Goal: Check status: Check status

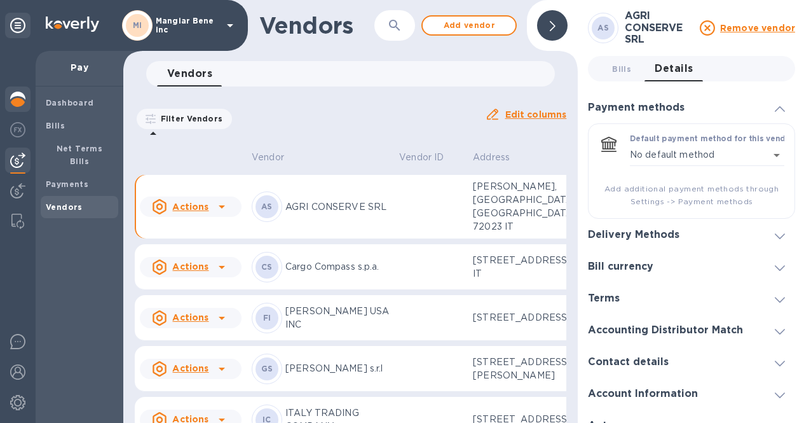
click at [14, 105] on img at bounding box center [17, 99] width 15 height 15
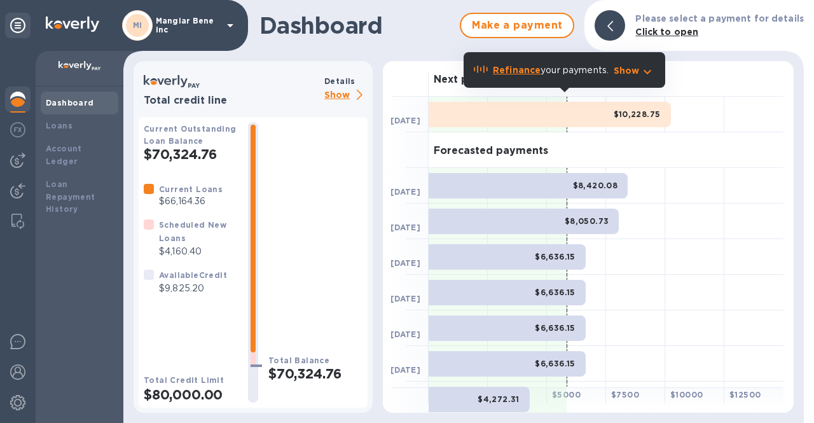
click at [53, 104] on b "Dashboard" at bounding box center [70, 103] width 48 height 10
click at [343, 92] on p "Show" at bounding box center [345, 96] width 43 height 16
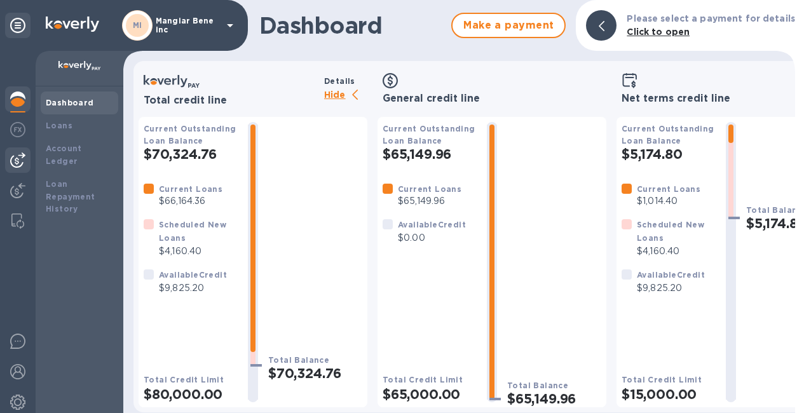
click at [17, 164] on img at bounding box center [17, 160] width 15 height 15
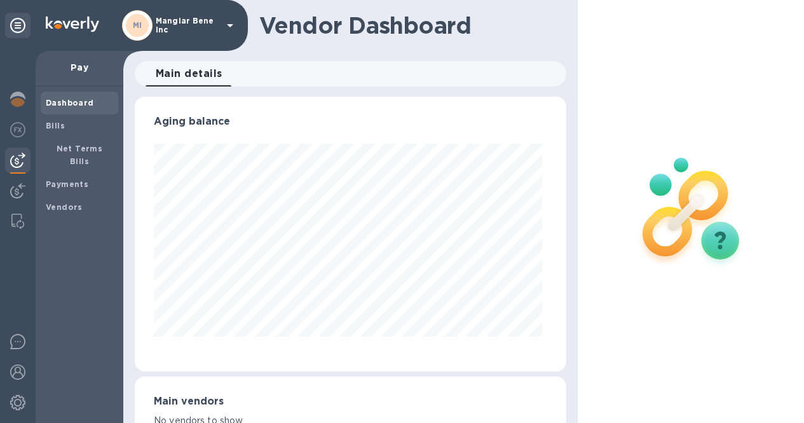
scroll to position [275, 427]
click at [72, 126] on span "Bills" at bounding box center [79, 126] width 67 height 13
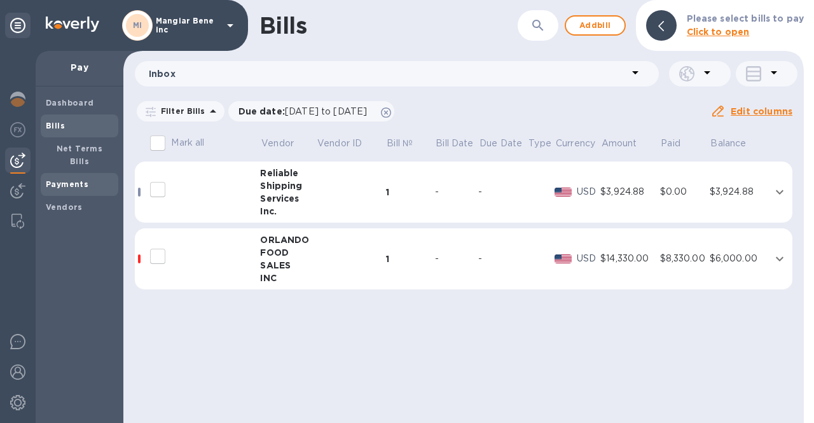
click at [48, 179] on b "Payments" at bounding box center [67, 184] width 43 height 10
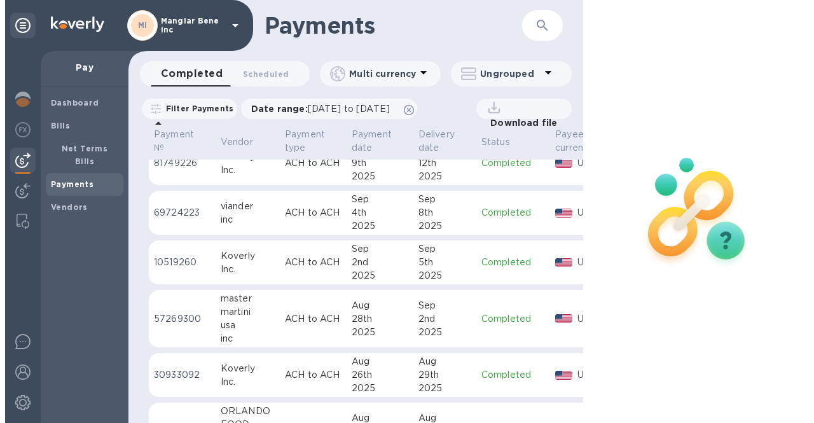
scroll to position [191, 0]
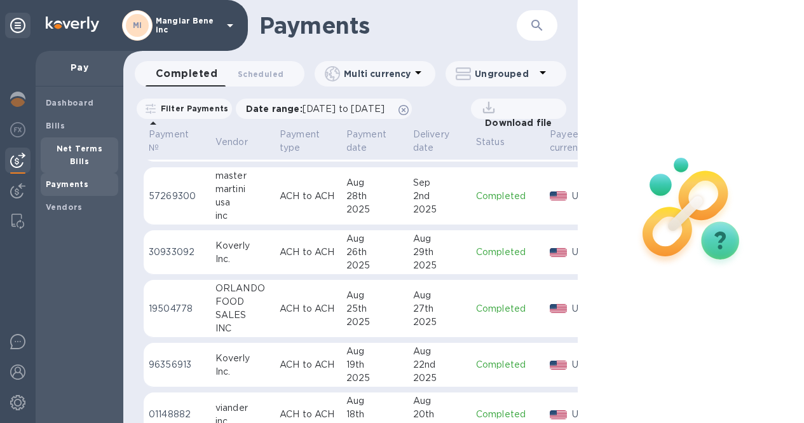
click at [57, 144] on b "Net Terms Bills" at bounding box center [80, 155] width 46 height 22
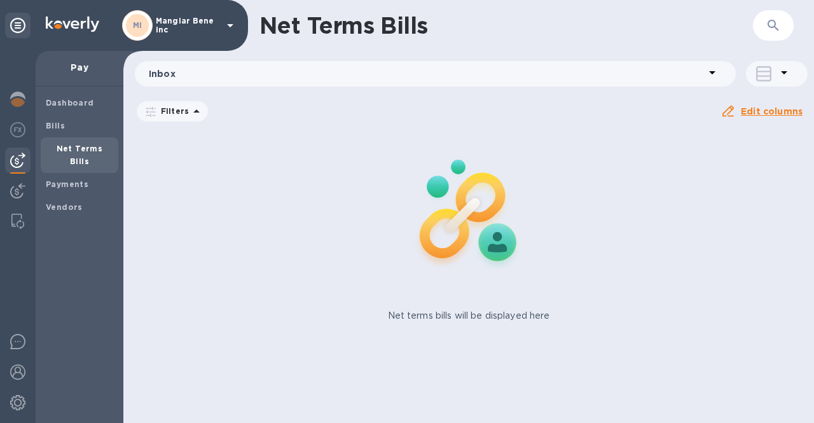
click at [228, 25] on icon at bounding box center [230, 25] width 6 height 3
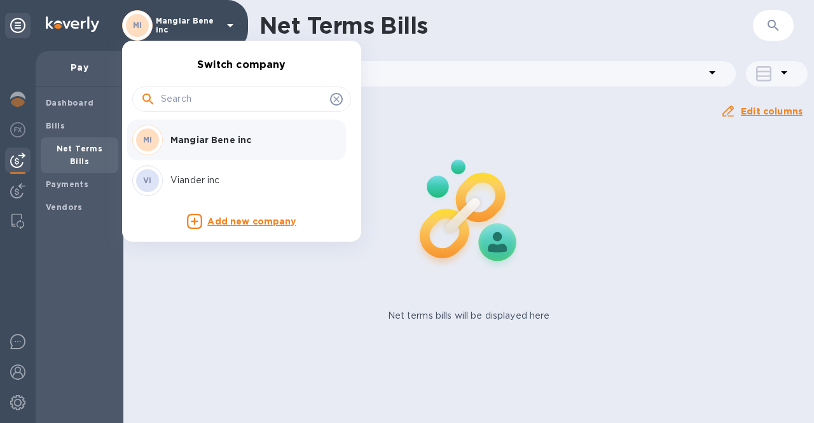
click at [202, 185] on p "Viander inc" at bounding box center [250, 180] width 160 height 13
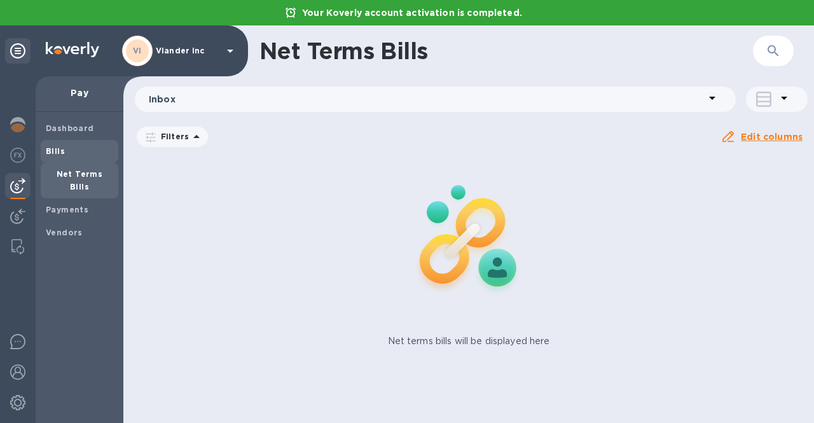
click at [75, 152] on span "Bills" at bounding box center [79, 151] width 67 height 13
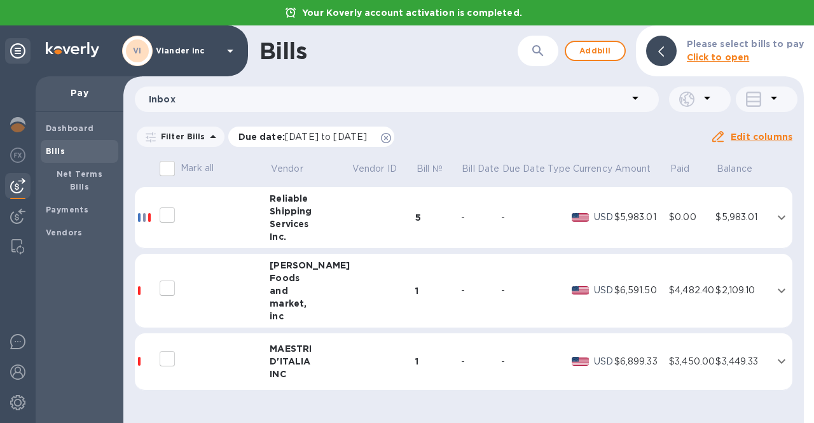
click at [391, 139] on icon at bounding box center [386, 138] width 10 height 10
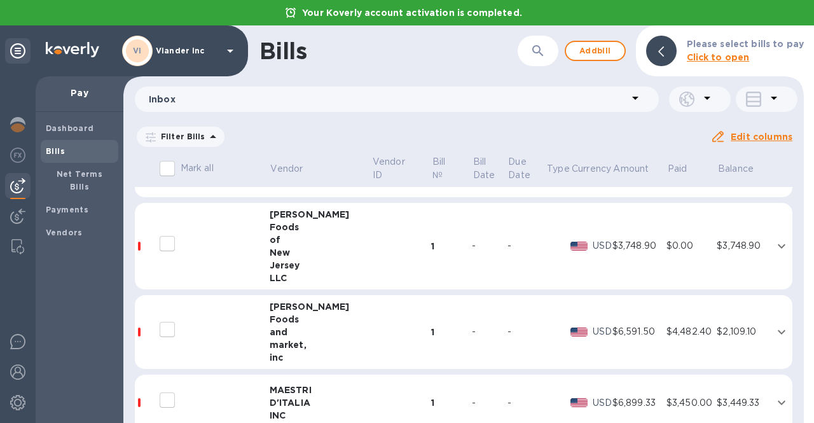
scroll to position [191, 0]
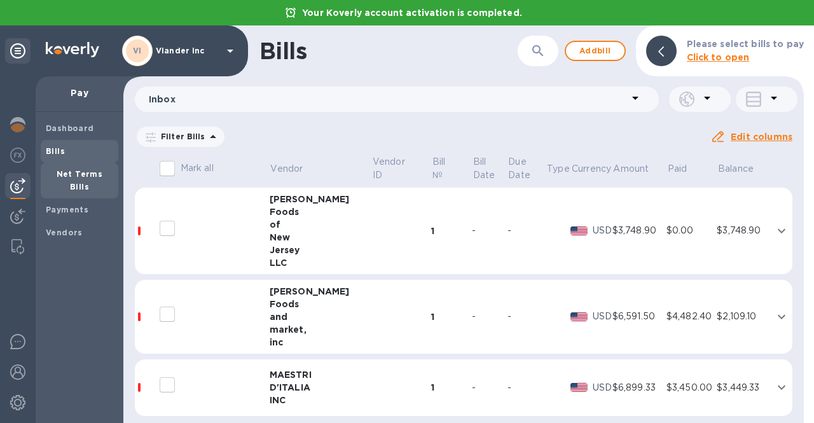
click at [57, 170] on b "Net Terms Bills" at bounding box center [80, 180] width 46 height 22
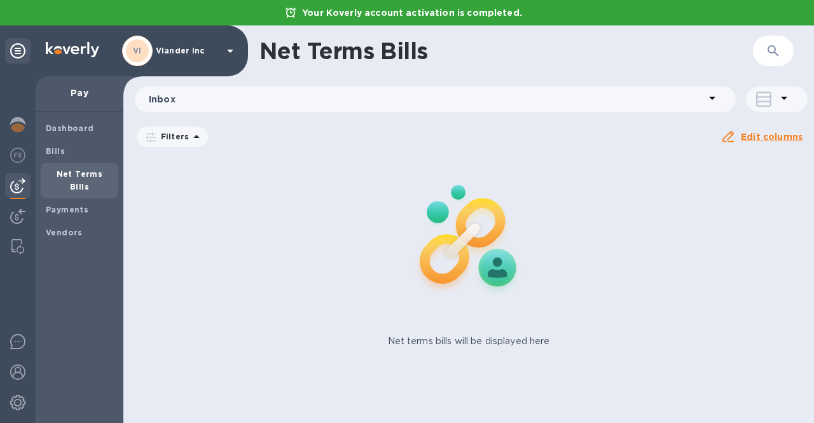
click at [95, 174] on b "Net Terms Bills" at bounding box center [80, 180] width 46 height 22
click at [77, 205] on b "Payments" at bounding box center [67, 210] width 43 height 10
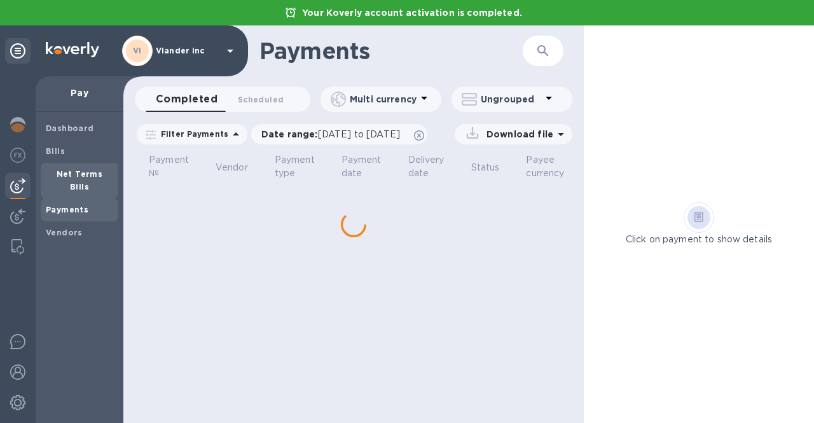
click at [81, 174] on b "Net Terms Bills" at bounding box center [80, 180] width 46 height 22
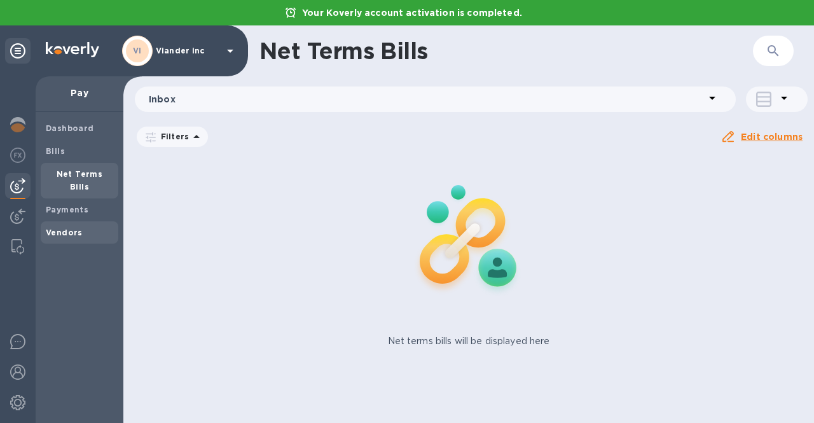
click at [62, 228] on b "Vendors" at bounding box center [64, 233] width 37 height 10
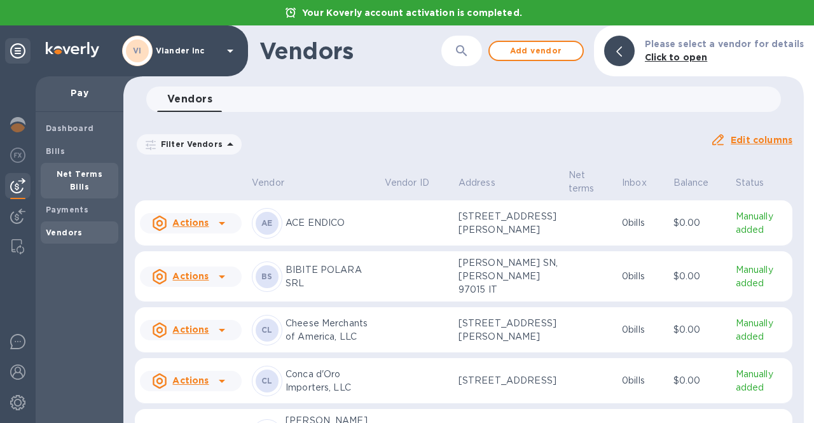
click at [67, 177] on b "Net Terms Bills" at bounding box center [80, 180] width 46 height 22
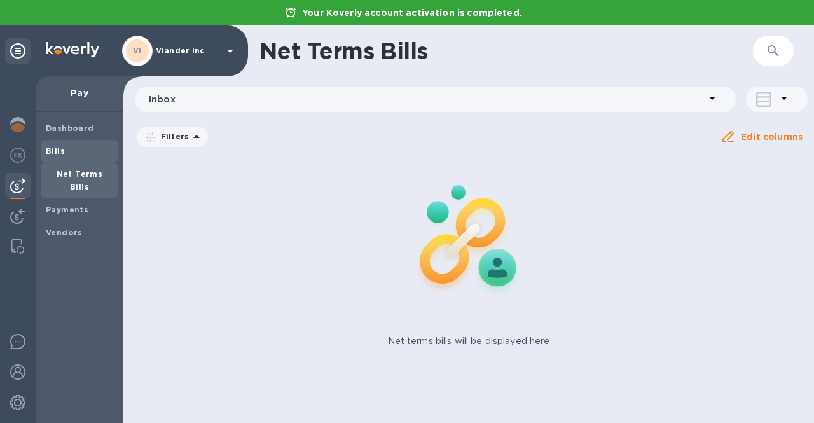
click at [52, 156] on span "Bills" at bounding box center [55, 151] width 19 height 13
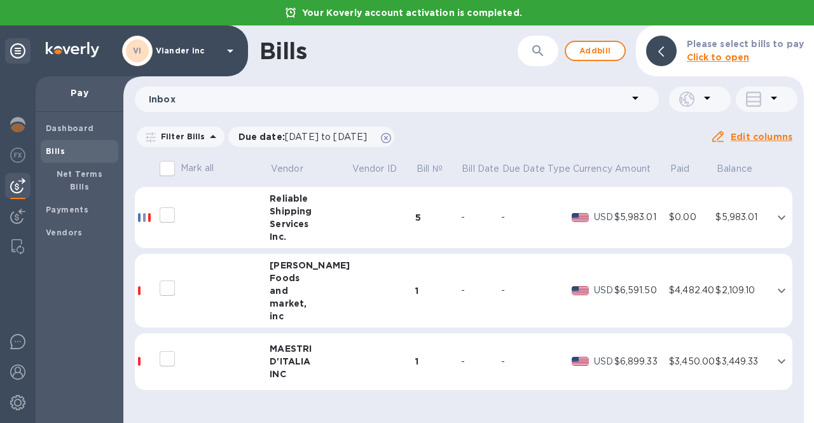
click at [279, 219] on div "Services" at bounding box center [310, 223] width 81 height 13
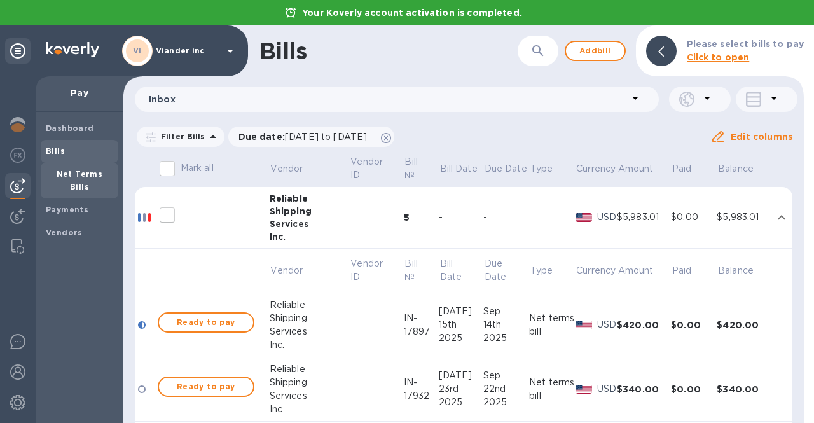
click at [73, 174] on b "Net Terms Bills" at bounding box center [80, 180] width 46 height 22
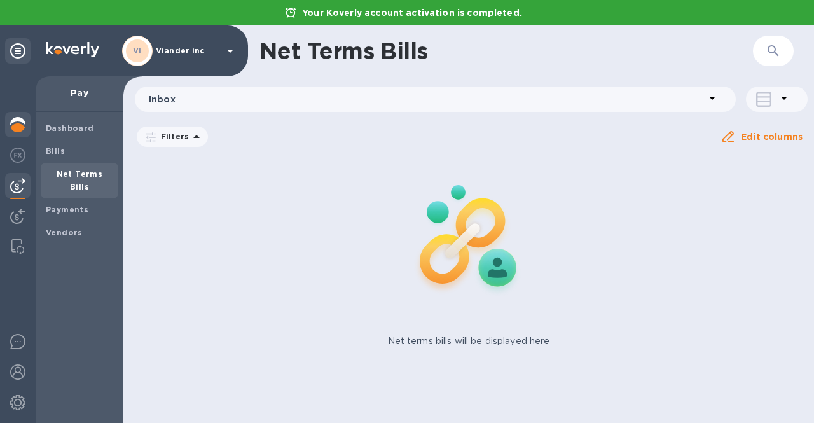
click at [15, 127] on img at bounding box center [17, 124] width 15 height 15
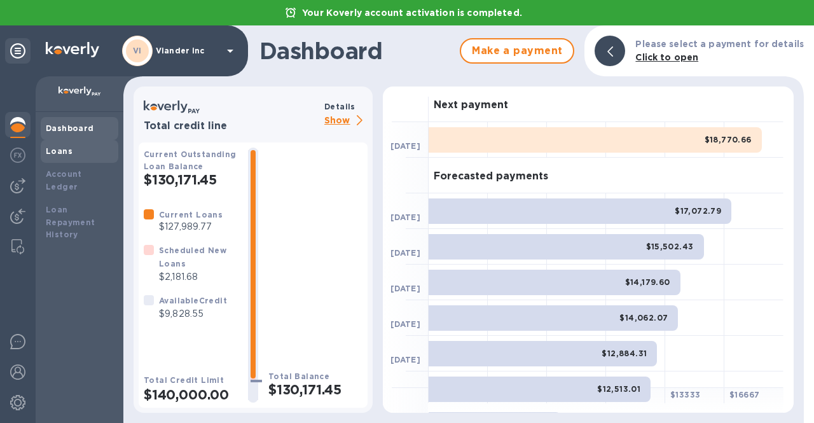
click at [84, 155] on div "Loans" at bounding box center [79, 151] width 67 height 13
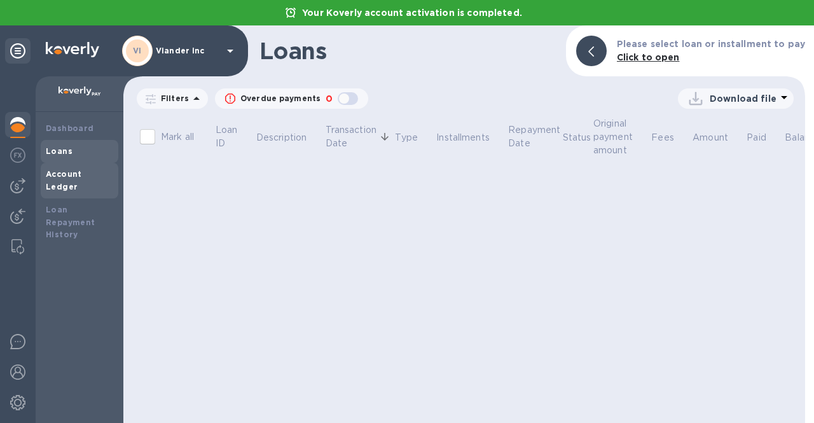
click at [79, 172] on b "Account Ledger" at bounding box center [64, 180] width 36 height 22
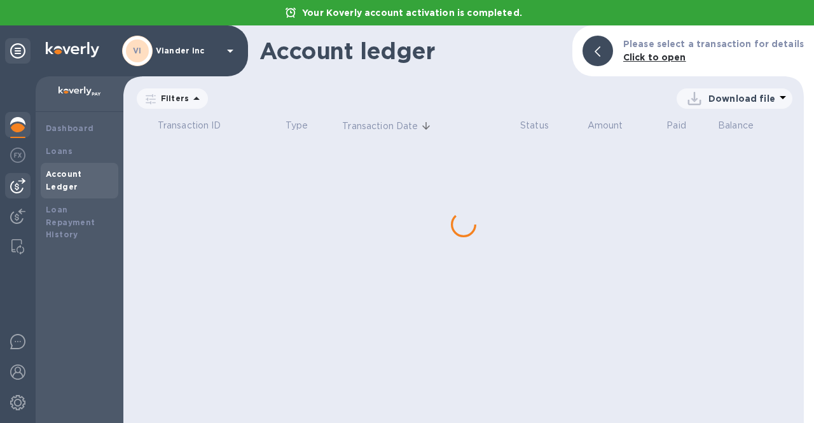
click at [17, 189] on img at bounding box center [17, 185] width 15 height 15
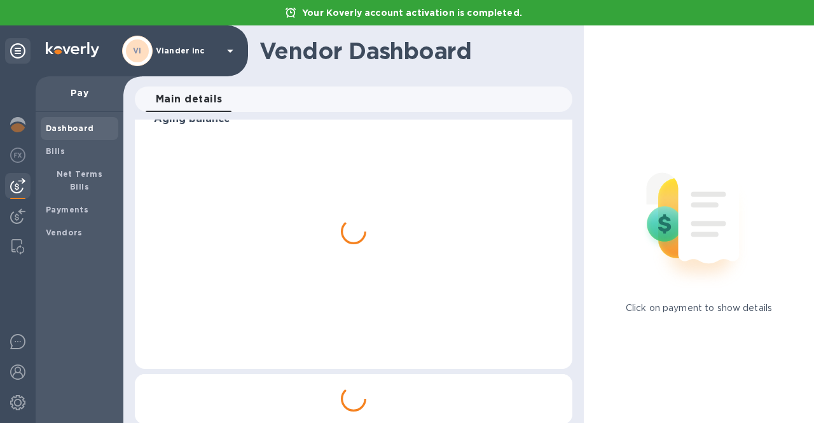
scroll to position [41, 0]
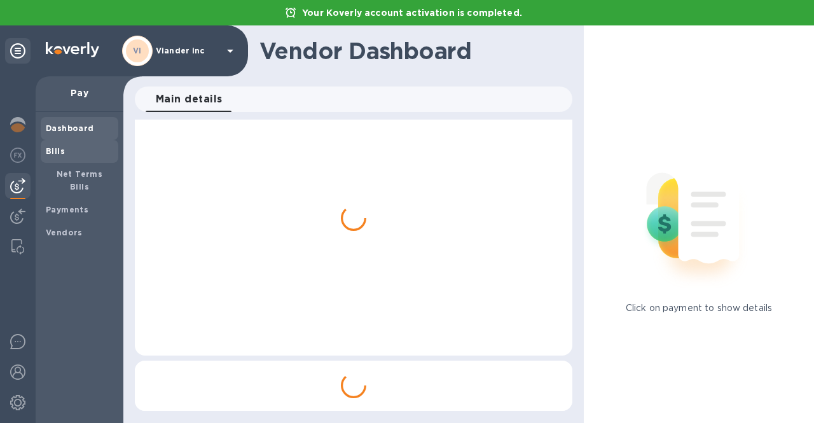
click at [61, 154] on b "Bills" at bounding box center [55, 151] width 19 height 10
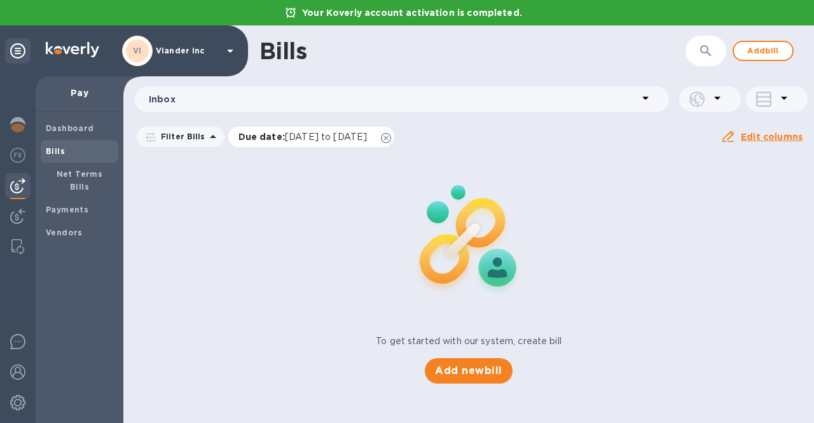
click at [391, 138] on icon at bounding box center [386, 138] width 10 height 10
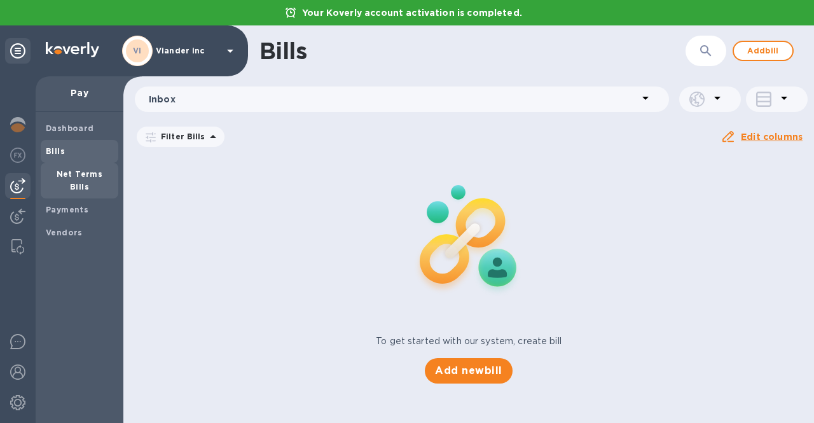
click at [63, 181] on div "Net Terms Bills" at bounding box center [80, 181] width 78 height 36
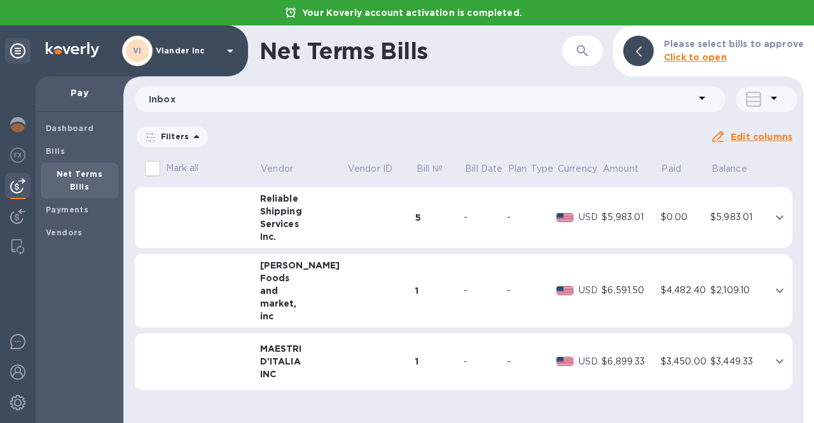
click at [779, 218] on icon "expand row" at bounding box center [780, 217] width 8 height 4
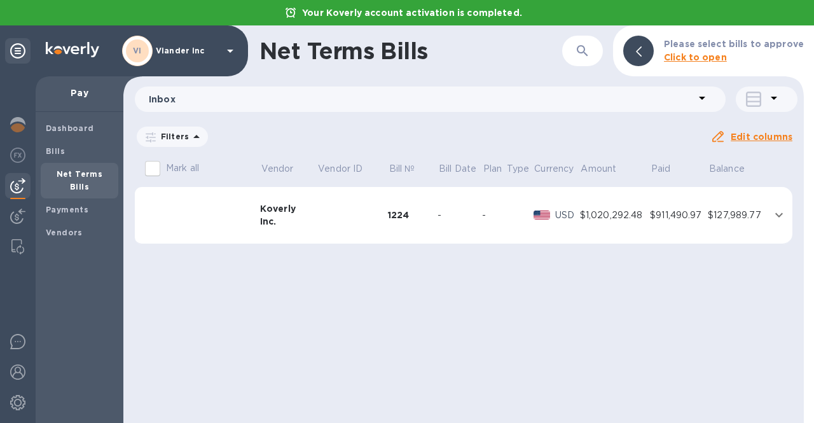
click at [768, 212] on div "$127,989.77" at bounding box center [738, 215] width 60 height 13
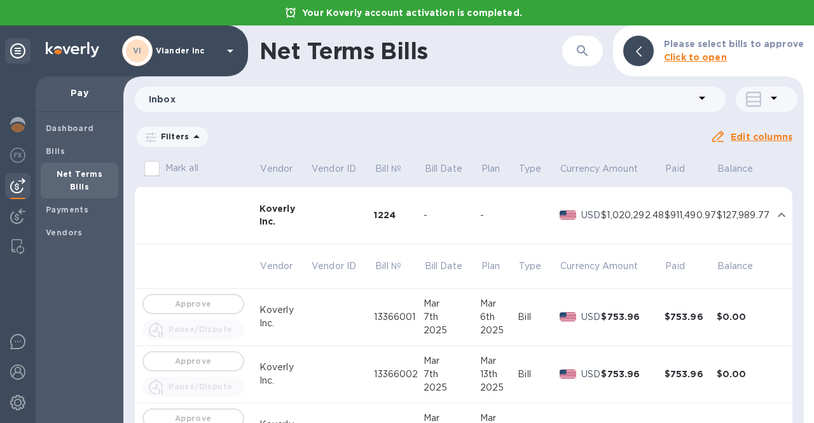
click at [189, 137] on icon at bounding box center [196, 136] width 15 height 15
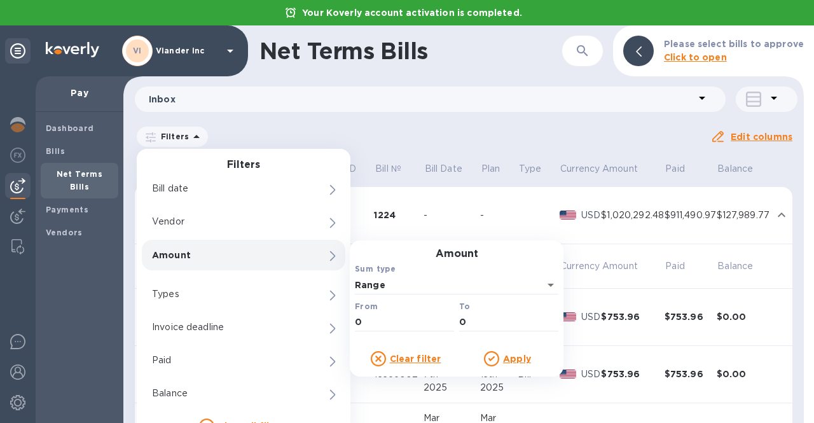
click at [502, 135] on div "Filters Filters Bill date Vendor 0 Amount Amount Sum type Range From 0 To 0 Cle…" at bounding box center [422, 137] width 575 height 24
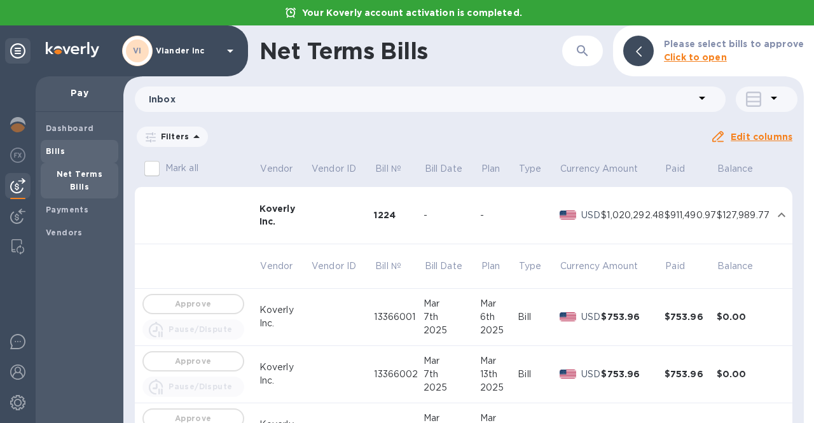
click at [72, 155] on span "Bills" at bounding box center [79, 151] width 67 height 13
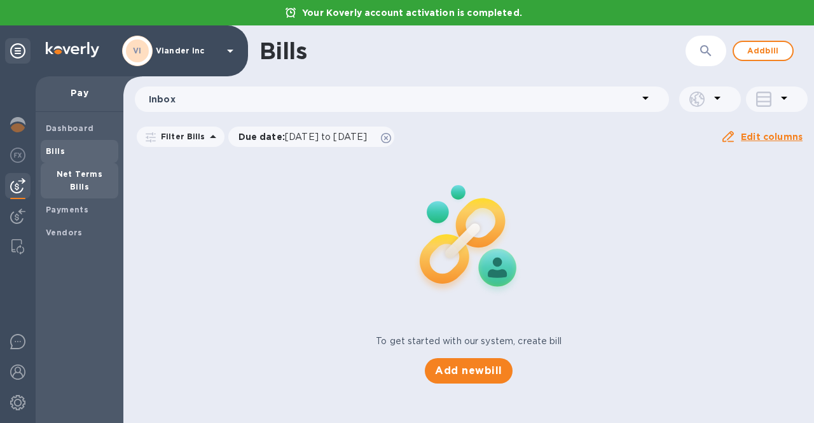
click at [67, 179] on span "Net Terms Bills" at bounding box center [79, 180] width 67 height 25
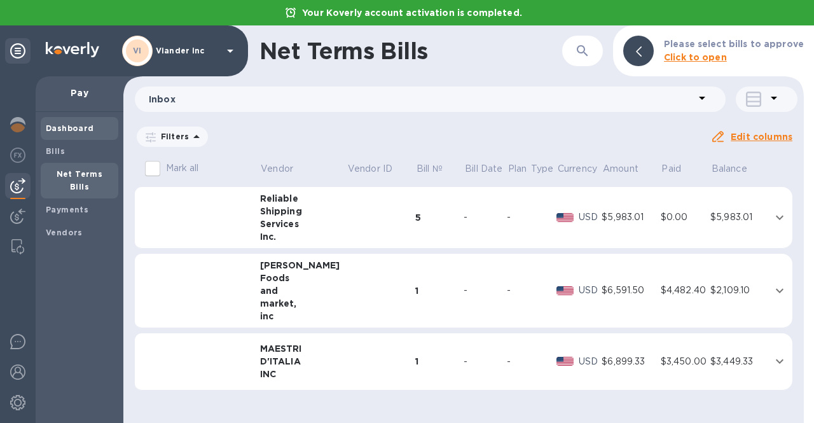
click at [76, 122] on span "Dashboard" at bounding box center [70, 128] width 48 height 13
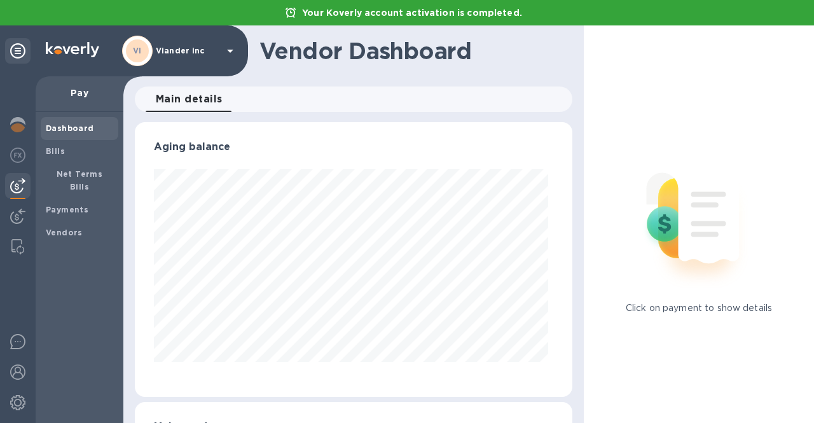
scroll to position [275, 432]
click at [44, 154] on div "Bills" at bounding box center [80, 151] width 78 height 23
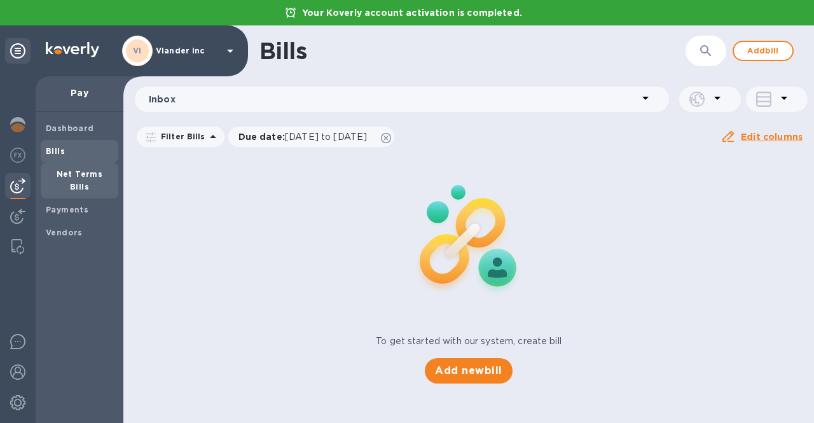
click at [45, 179] on div "Net Terms Bills" at bounding box center [80, 181] width 78 height 36
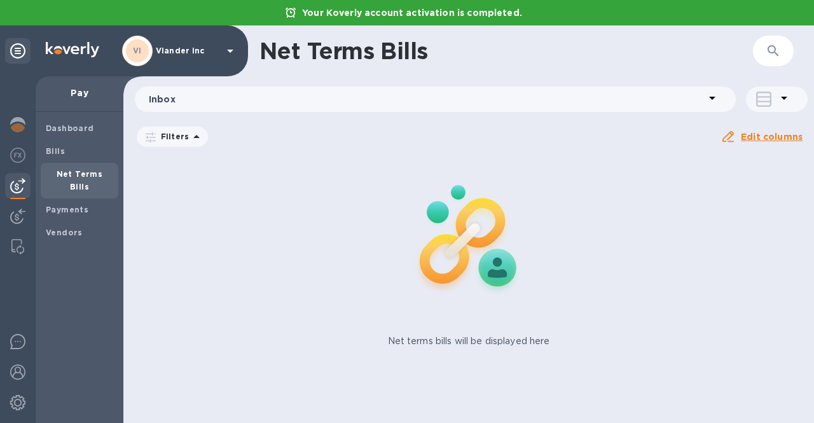
click at [231, 50] on icon at bounding box center [230, 51] width 6 height 3
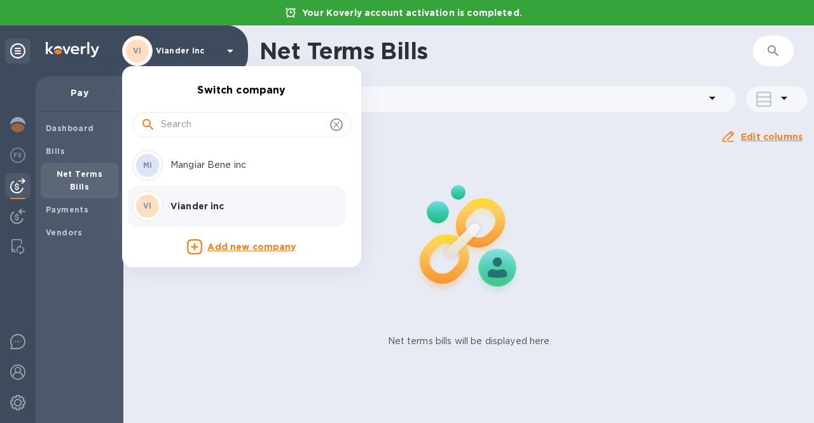
click at [18, 398] on div at bounding box center [407, 211] width 814 height 423
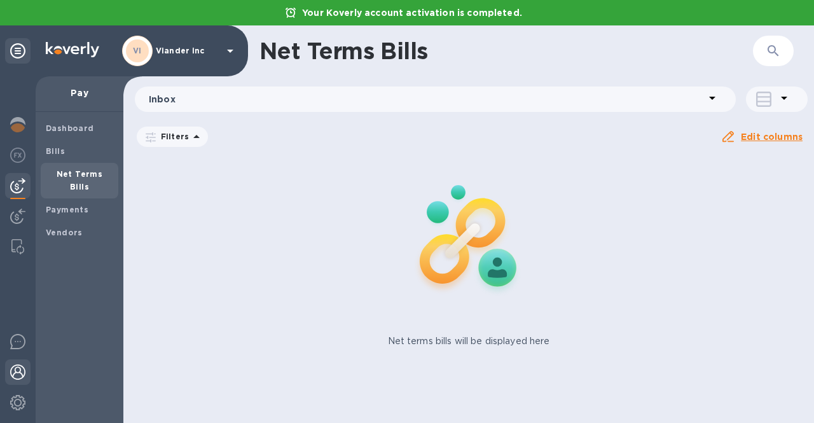
click at [20, 371] on img at bounding box center [17, 371] width 15 height 15
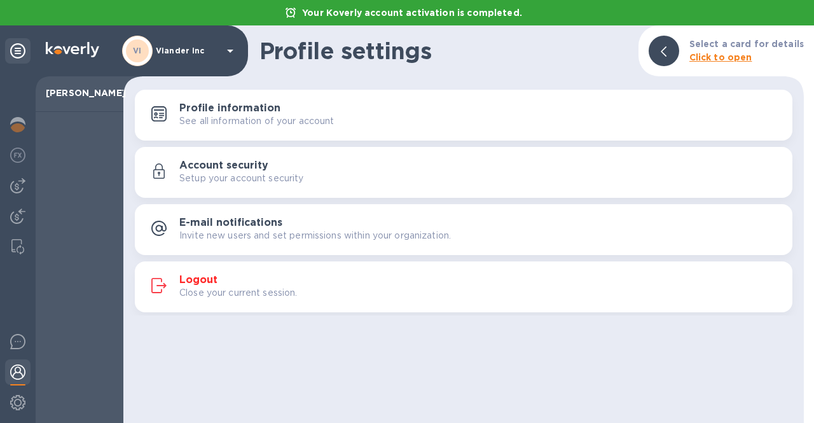
click at [199, 289] on p "Close your current session." at bounding box center [238, 292] width 118 height 13
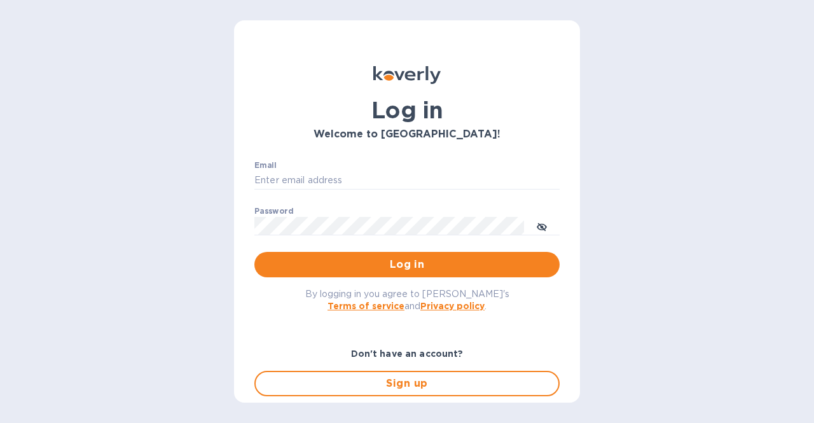
type input "[EMAIL_ADDRESS][DOMAIN_NAME]"
click at [369, 262] on span "Log in" at bounding box center [407, 264] width 285 height 15
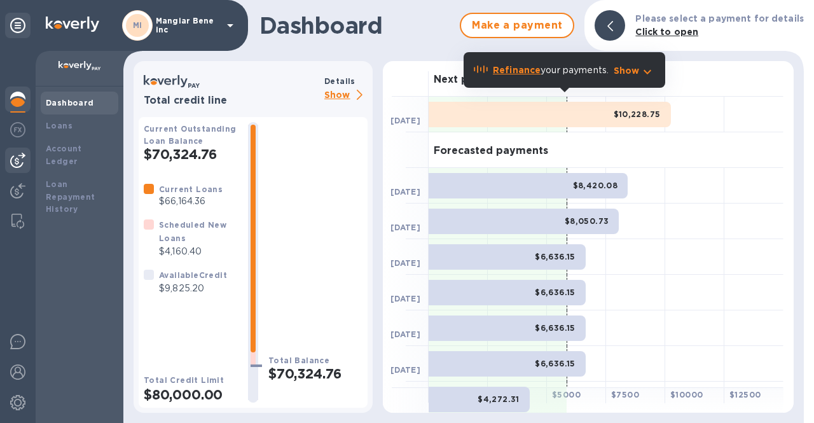
click at [24, 158] on img at bounding box center [17, 160] width 15 height 15
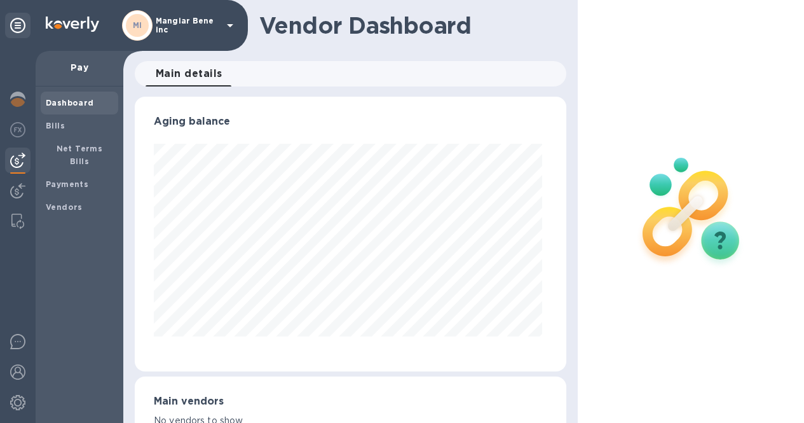
scroll to position [275, 427]
click at [72, 130] on span "Bills" at bounding box center [79, 126] width 67 height 13
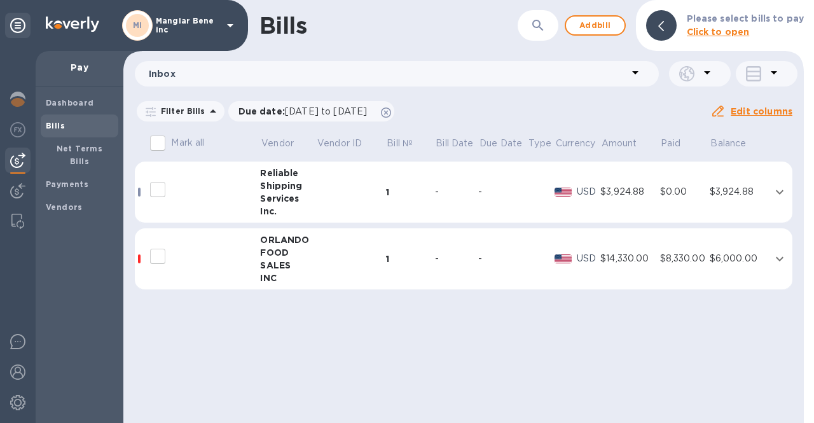
click at [778, 188] on icon "expand row" at bounding box center [779, 191] width 15 height 15
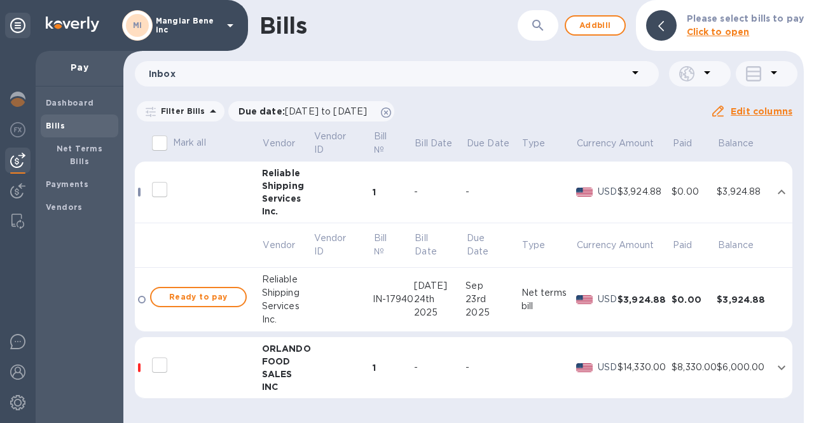
click at [778, 188] on icon "expand row" at bounding box center [781, 191] width 15 height 15
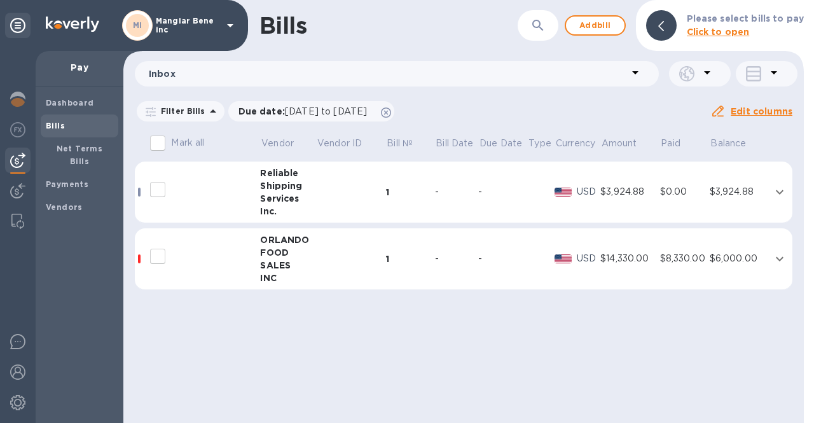
click at [778, 188] on icon "expand row" at bounding box center [779, 191] width 15 height 15
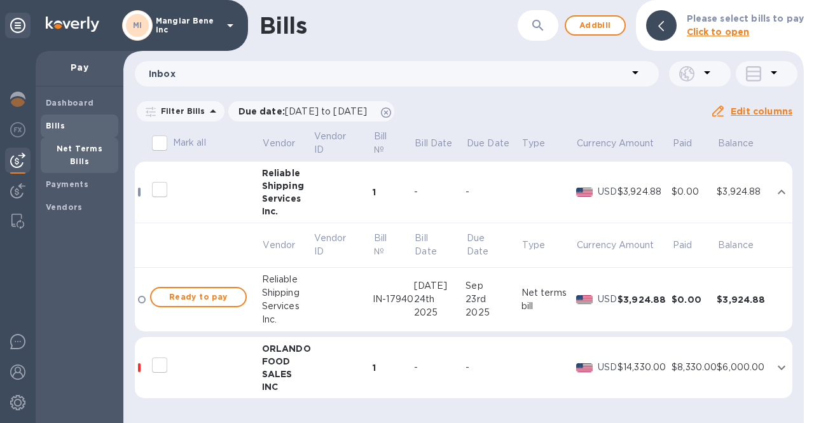
click at [57, 153] on b "Net Terms Bills" at bounding box center [80, 155] width 46 height 22
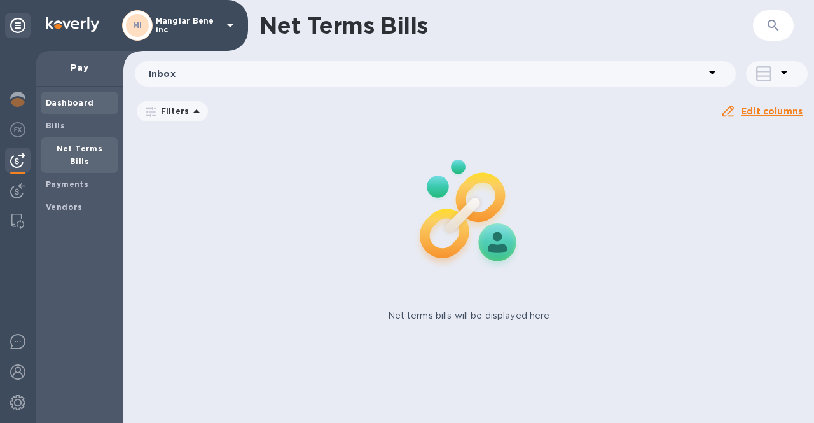
click at [83, 111] on div "Dashboard" at bounding box center [80, 103] width 78 height 23
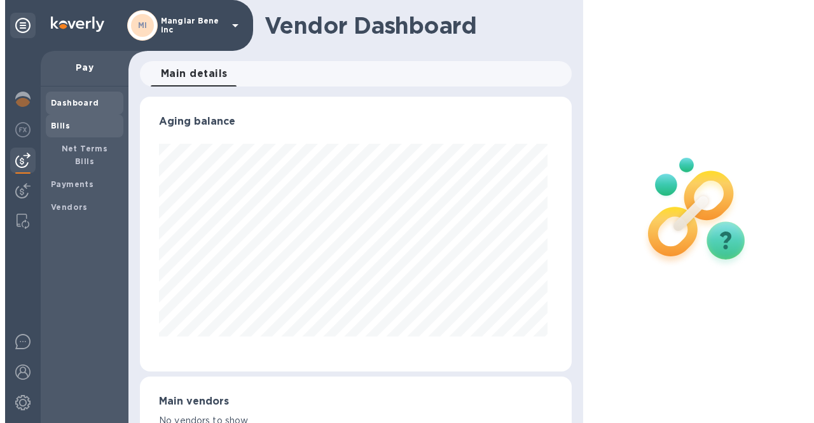
scroll to position [275, 427]
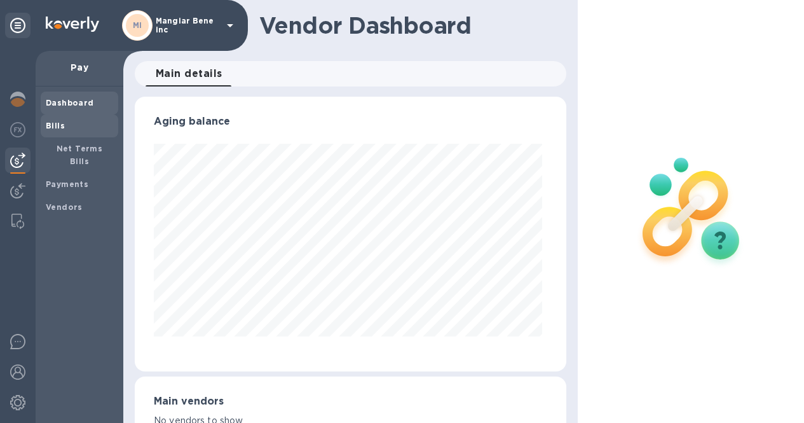
click at [68, 134] on div "Bills" at bounding box center [80, 125] width 78 height 23
